Goal: Task Accomplishment & Management: Complete application form

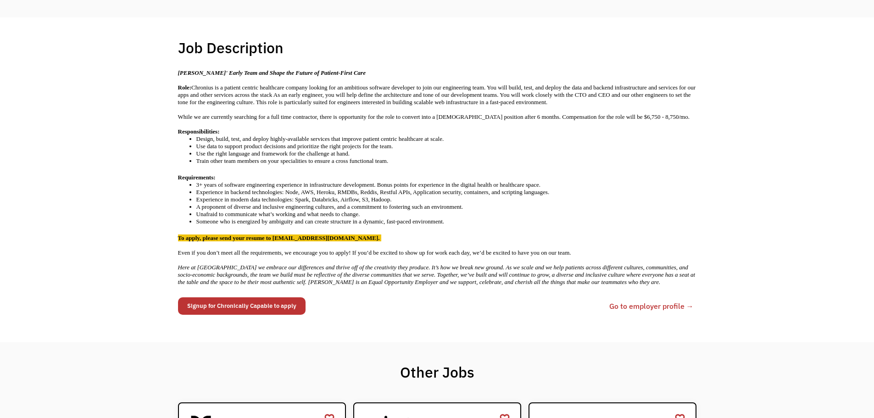
scroll to position [138, 0]
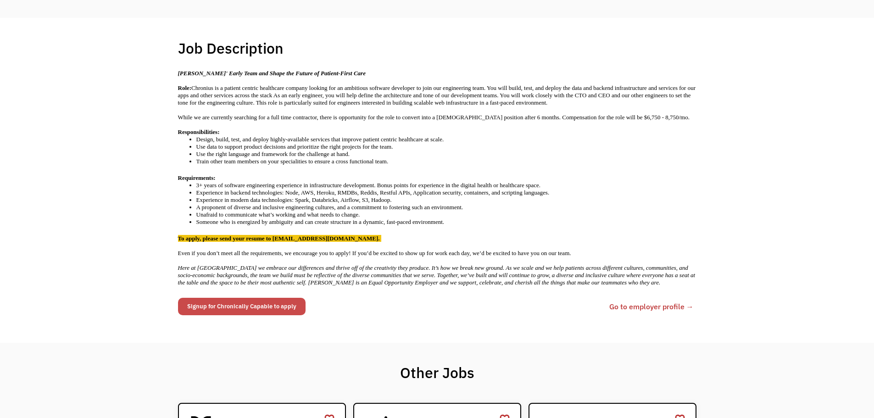
click at [280, 300] on link "Signup for Chronically Capable to apply" at bounding box center [242, 306] width 128 height 17
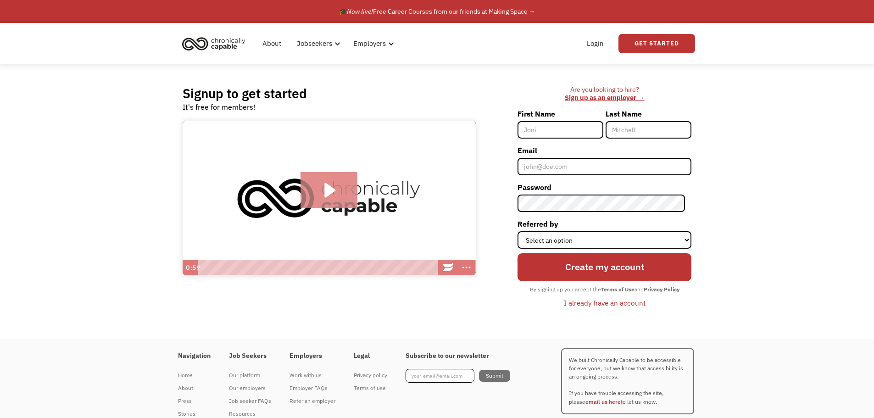
click at [330, 197] on icon "Play Video: Introducing Chronically Capable" at bounding box center [329, 190] width 57 height 37
click at [308, 266] on div "Playbar" at bounding box center [318, 268] width 232 height 16
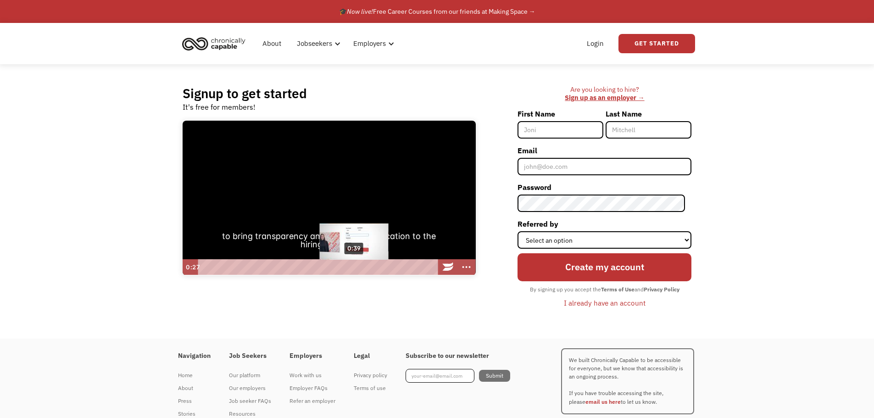
click at [361, 269] on div "0:39" at bounding box center [318, 267] width 232 height 16
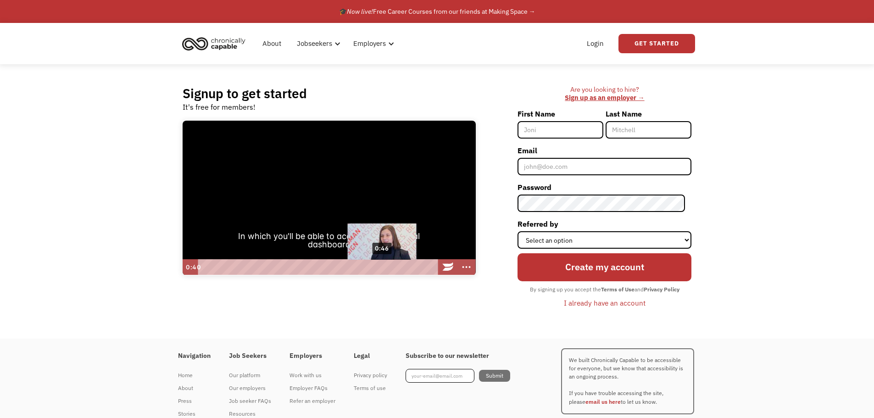
click at [390, 268] on div "0:46" at bounding box center [318, 267] width 232 height 16
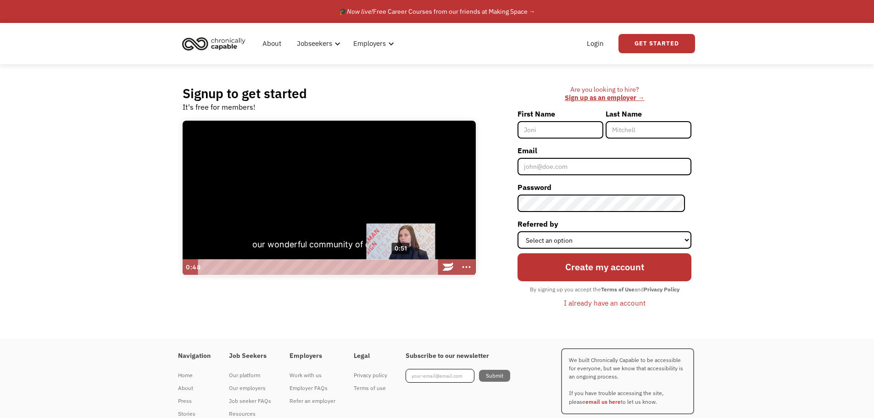
click at [401, 266] on div "0:51" at bounding box center [318, 267] width 232 height 16
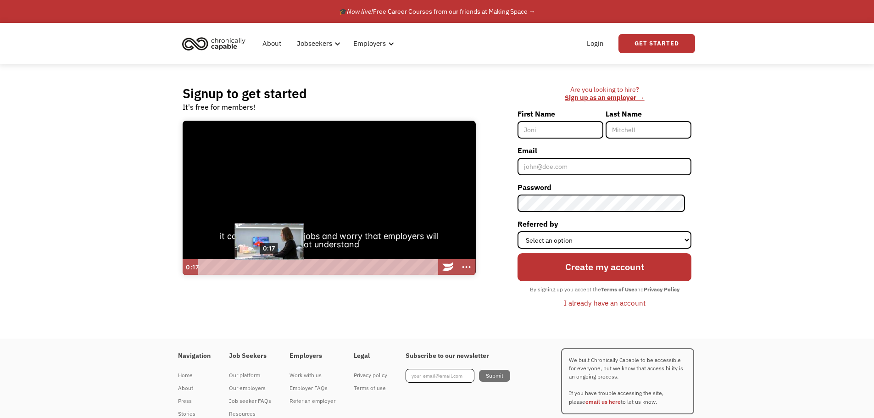
click at [269, 267] on div "0:17" at bounding box center [318, 267] width 232 height 16
